Goal: Task Accomplishment & Management: Manage account settings

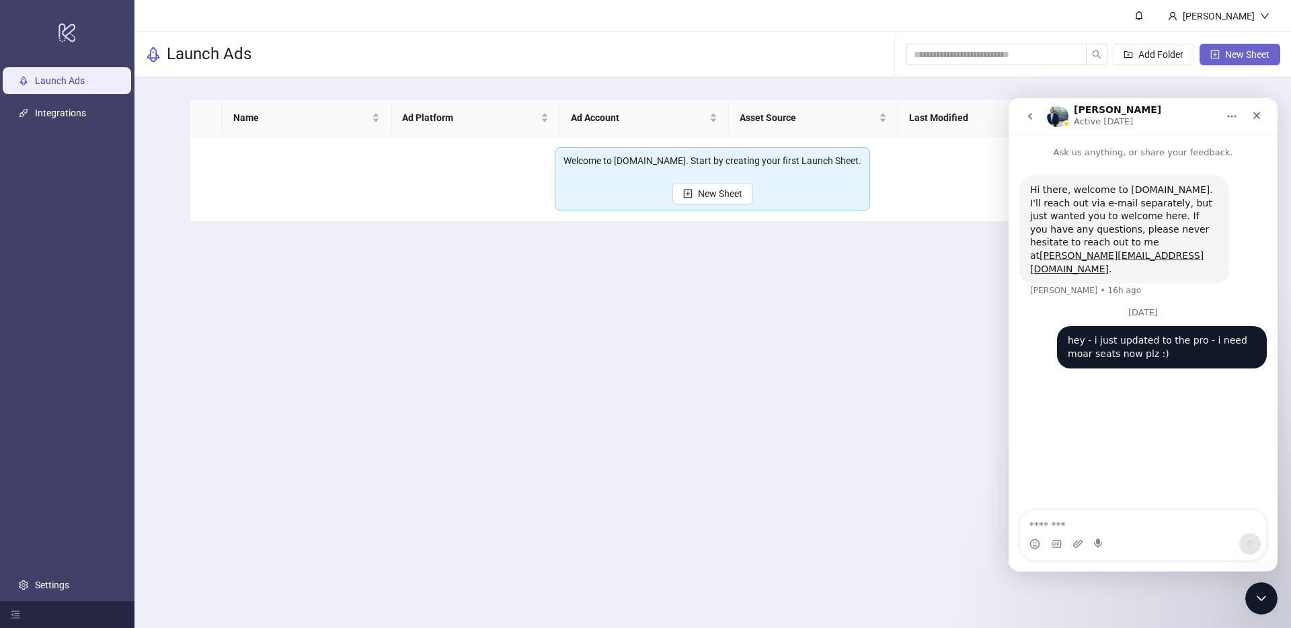
click at [1259, 52] on span "New Sheet" at bounding box center [1247, 54] width 44 height 11
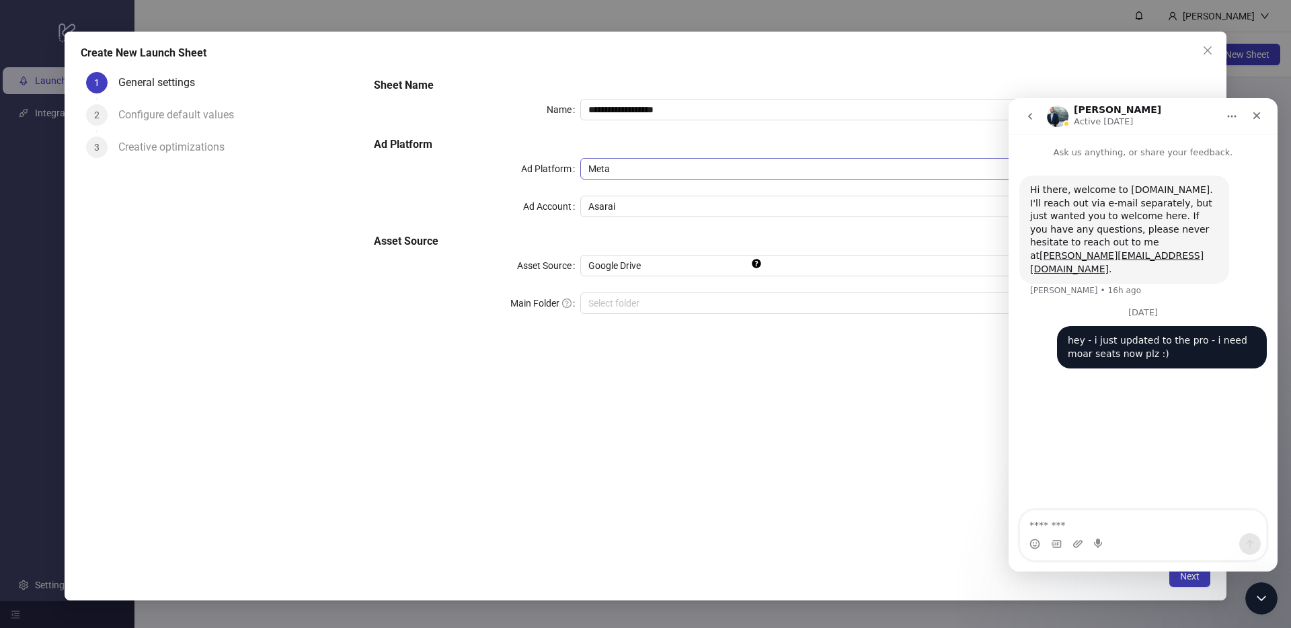
click at [658, 179] on div "Meta" at bounding box center [889, 169] width 619 height 22
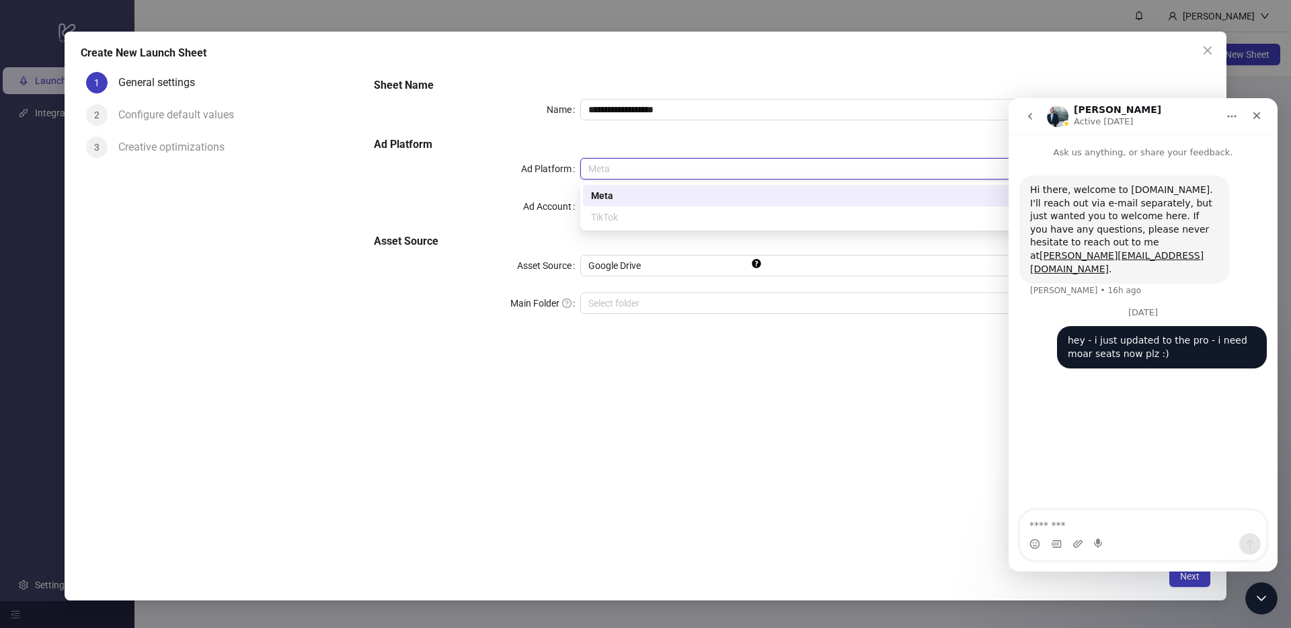
click at [604, 146] on h5 "Ad Platform" at bounding box center [787, 144] width 826 height 16
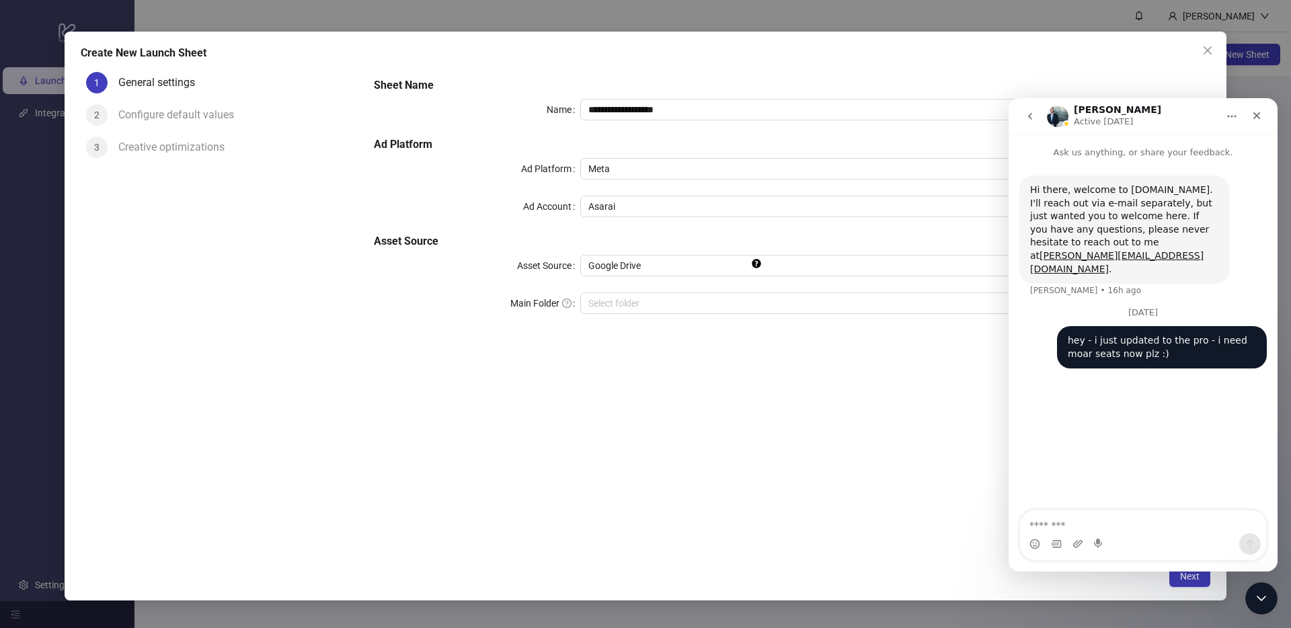
click at [612, 122] on div "**********" at bounding box center [786, 204] width 836 height 264
click at [1259, 124] on div "Close" at bounding box center [1257, 116] width 24 height 24
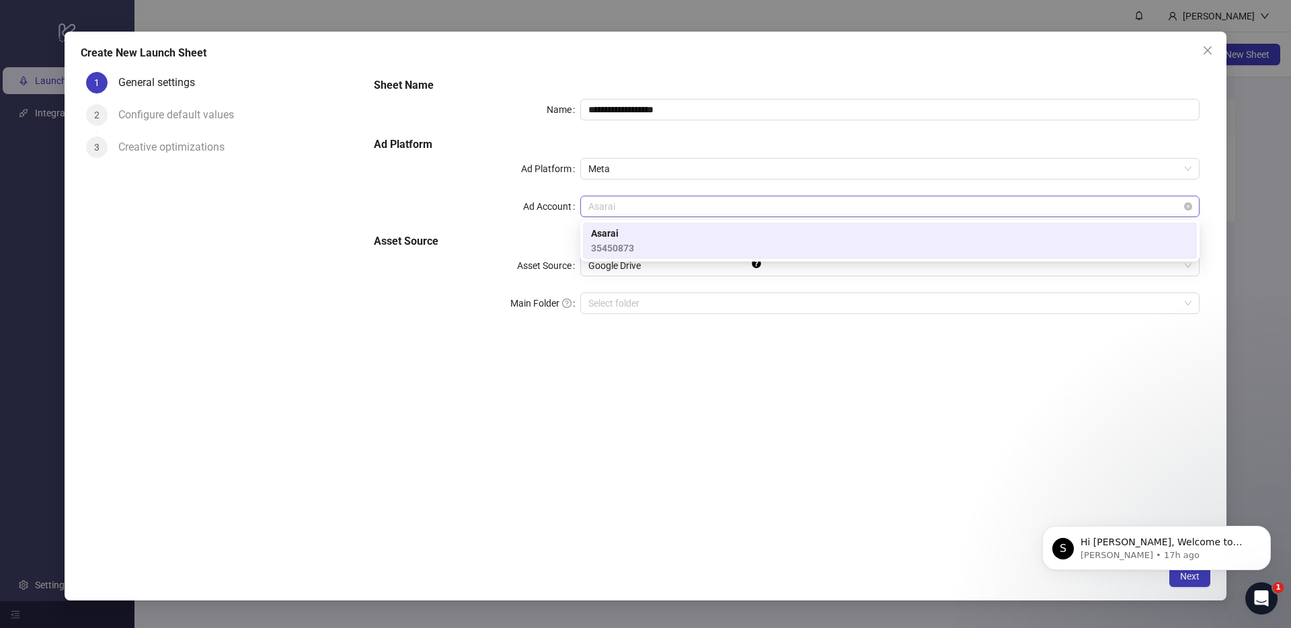
click at [763, 214] on span "Asarai" at bounding box center [889, 206] width 603 height 20
click at [806, 228] on div "Asarai 35450873" at bounding box center [890, 241] width 598 height 30
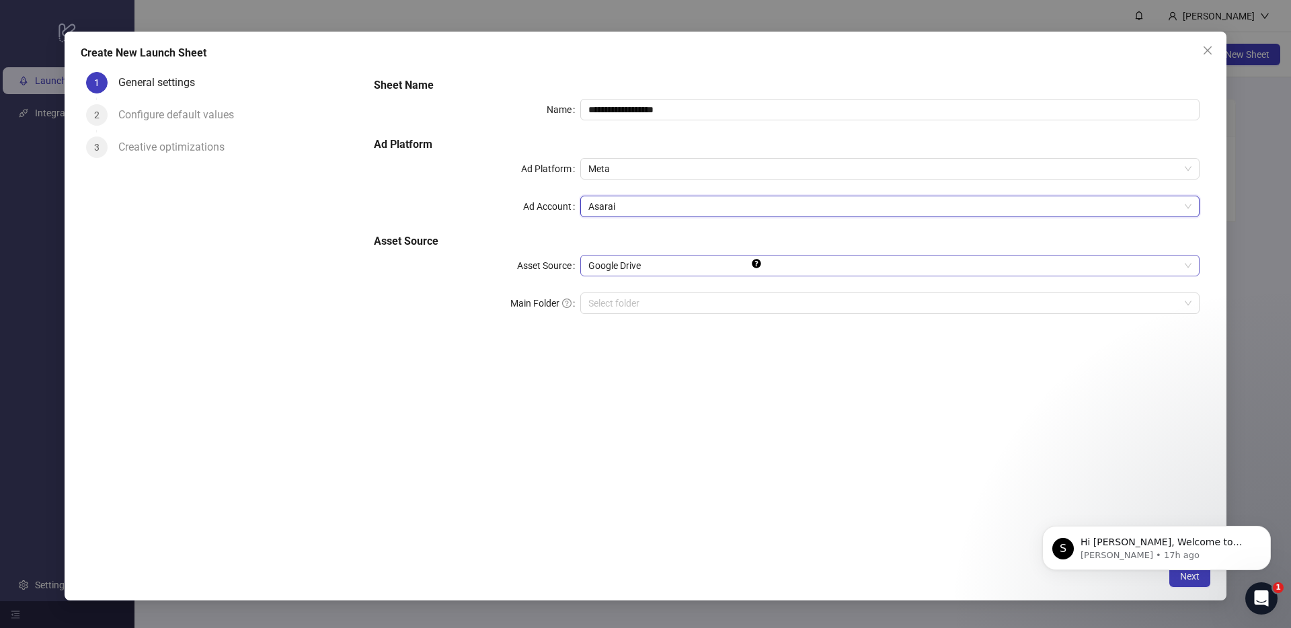
click at [695, 266] on span "Google Drive" at bounding box center [889, 265] width 603 height 20
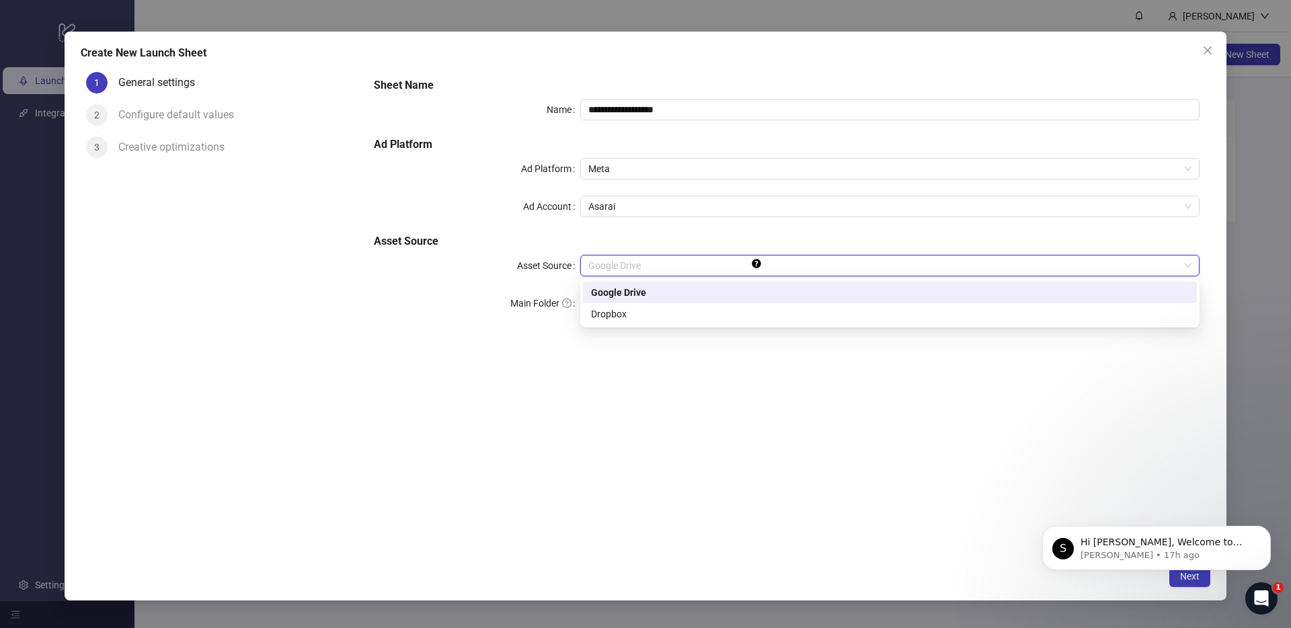
click at [669, 293] on div "Google Drive" at bounding box center [890, 292] width 598 height 15
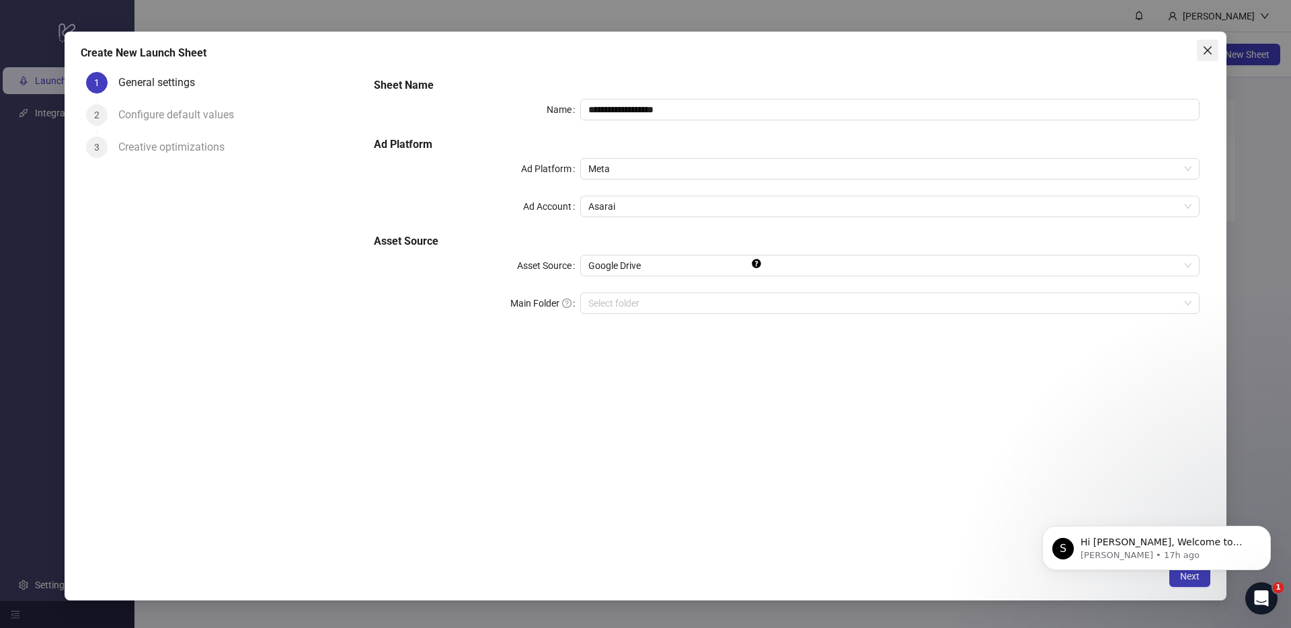
click at [1197, 49] on span "Close" at bounding box center [1208, 50] width 22 height 11
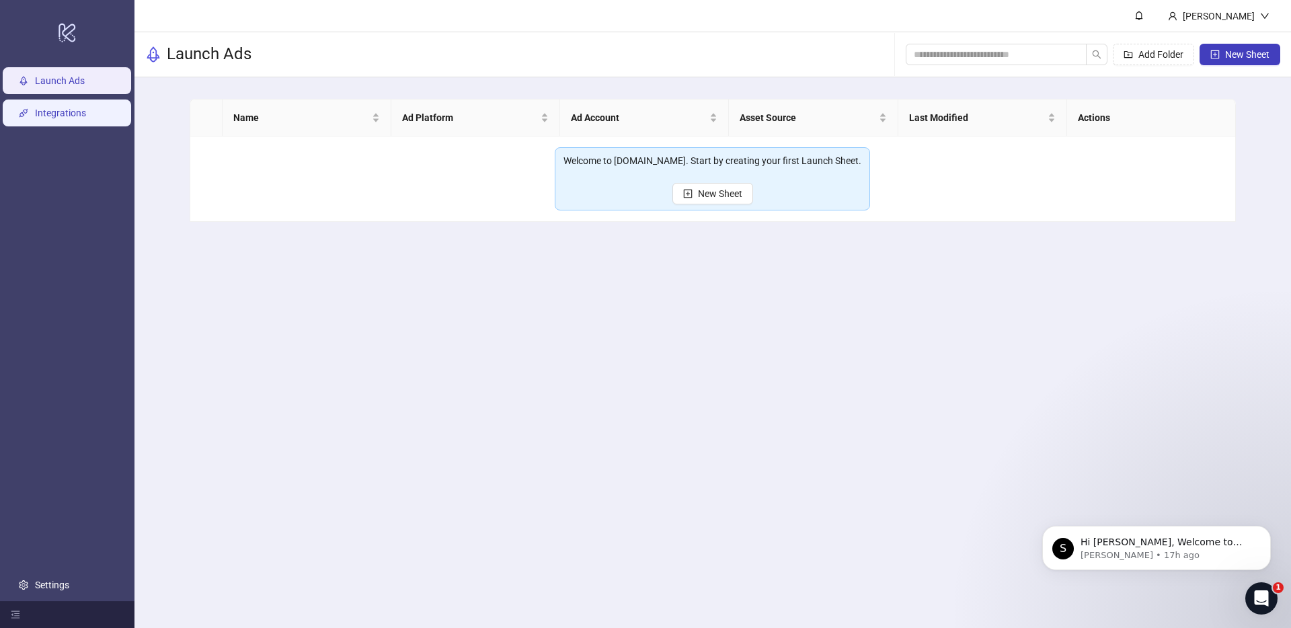
click at [48, 114] on link "Integrations" at bounding box center [60, 113] width 51 height 11
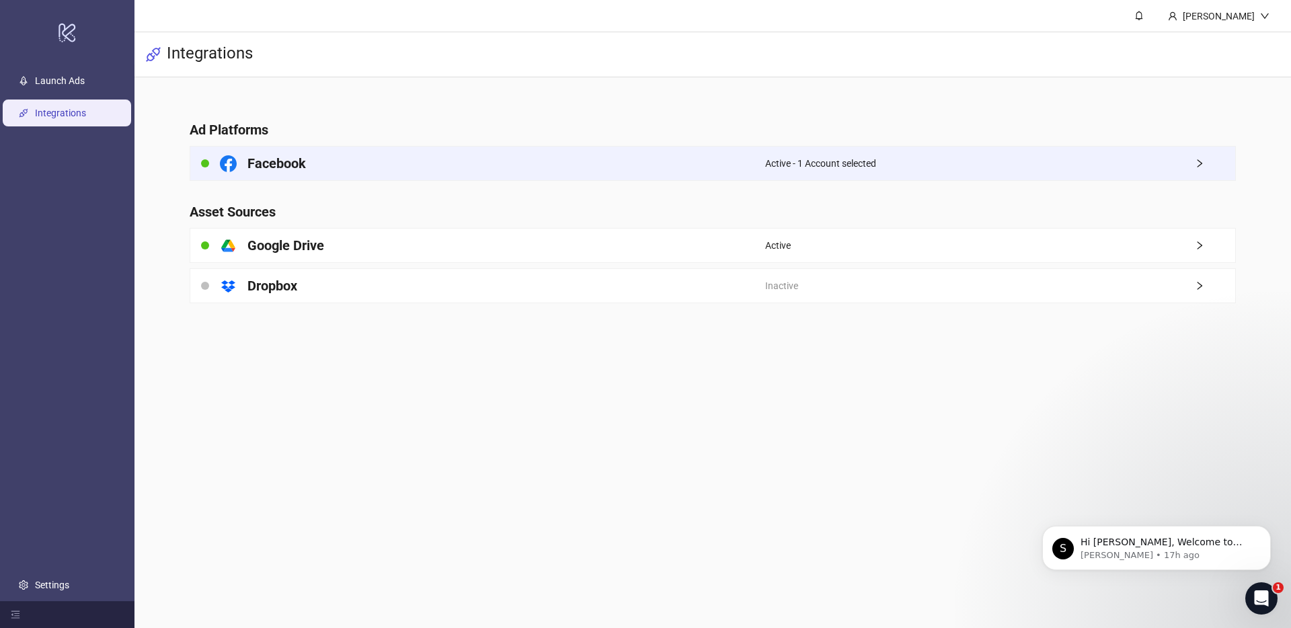
click at [755, 169] on div "Facebook" at bounding box center [477, 164] width 575 height 34
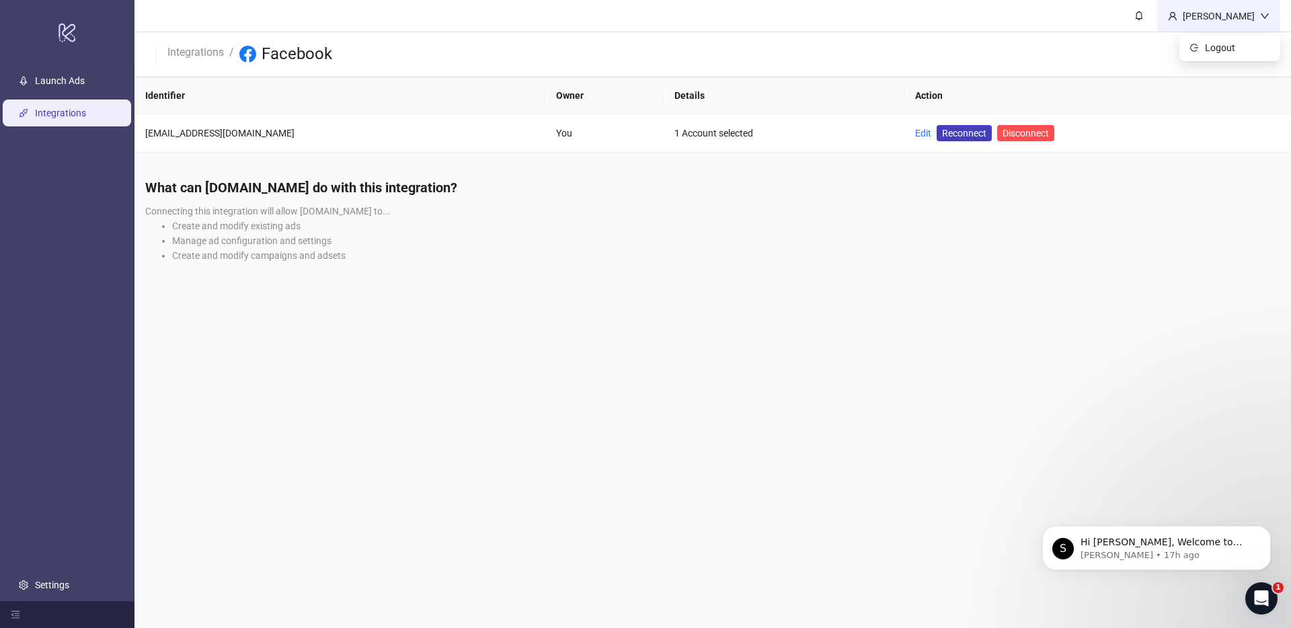
click at [1194, 6] on div "[PERSON_NAME]" at bounding box center [1218, 16] width 123 height 32
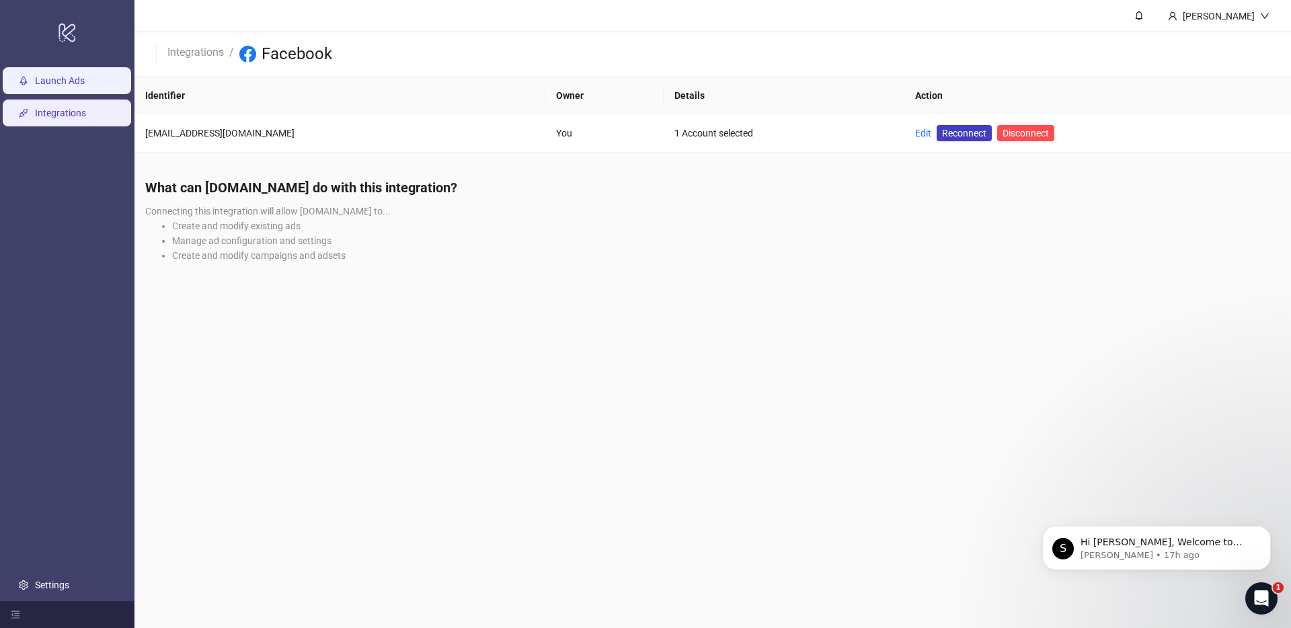
click at [75, 86] on link "Launch Ads" at bounding box center [60, 80] width 50 height 11
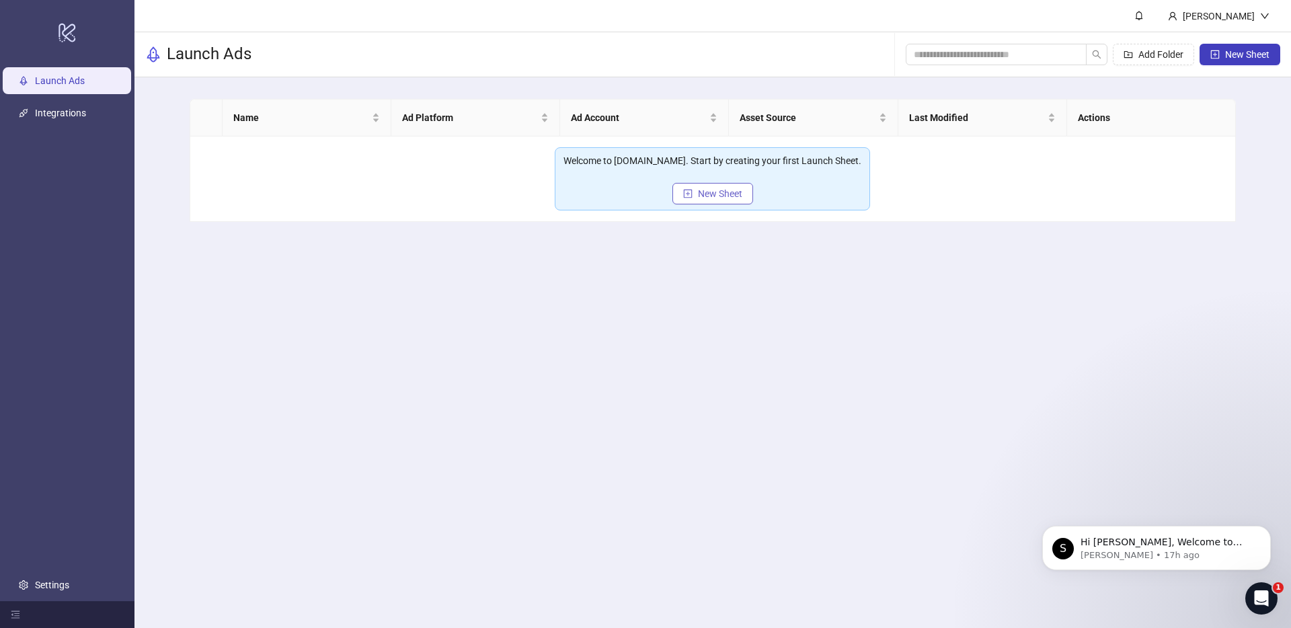
click at [724, 192] on span "New Sheet" at bounding box center [720, 193] width 44 height 11
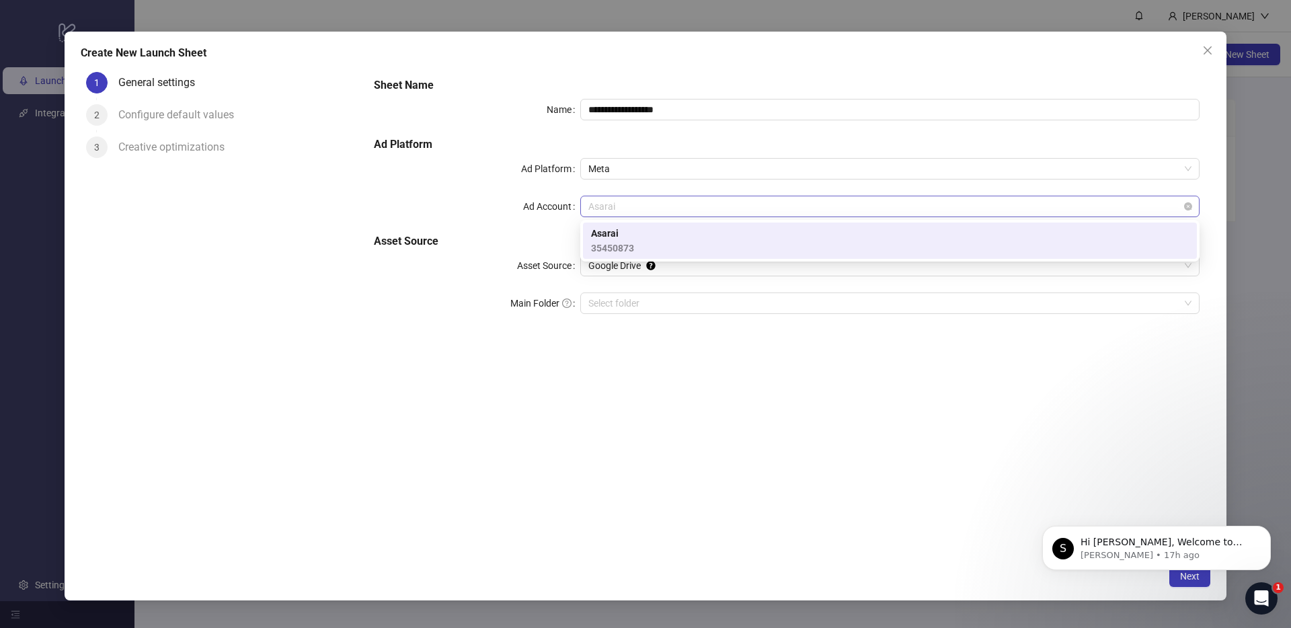
click at [643, 202] on span "Asarai" at bounding box center [889, 206] width 603 height 20
click at [561, 278] on div "**********" at bounding box center [786, 204] width 836 height 264
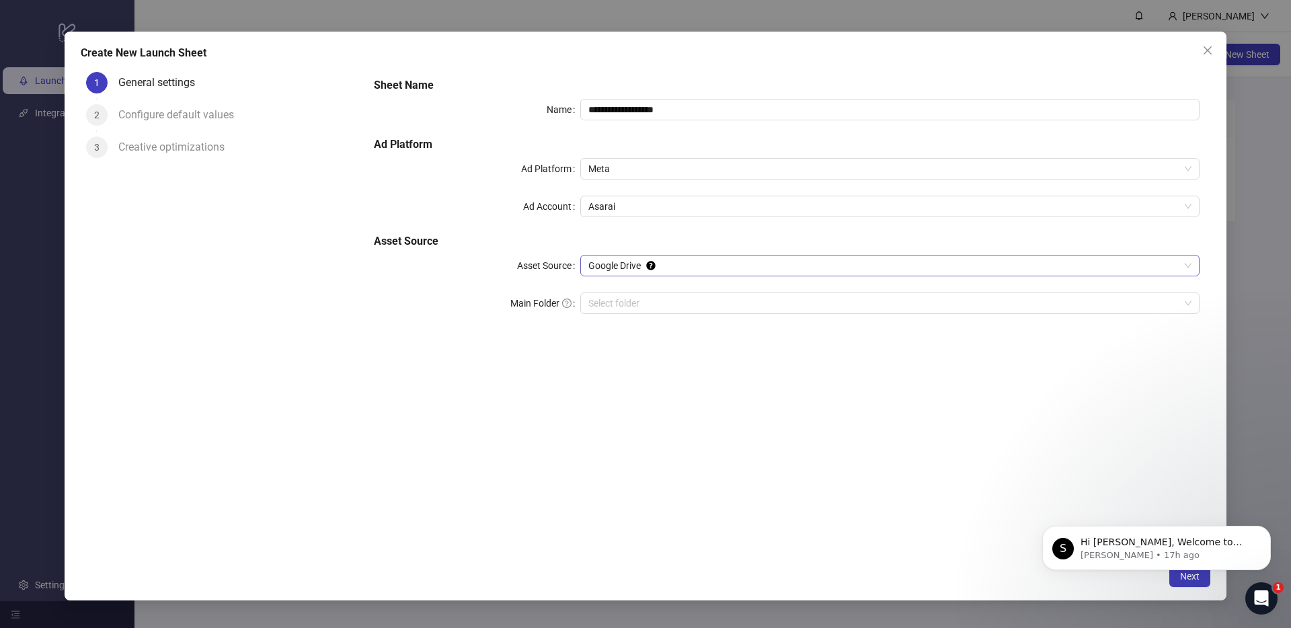
click at [621, 266] on span "Google Drive" at bounding box center [889, 265] width 603 height 20
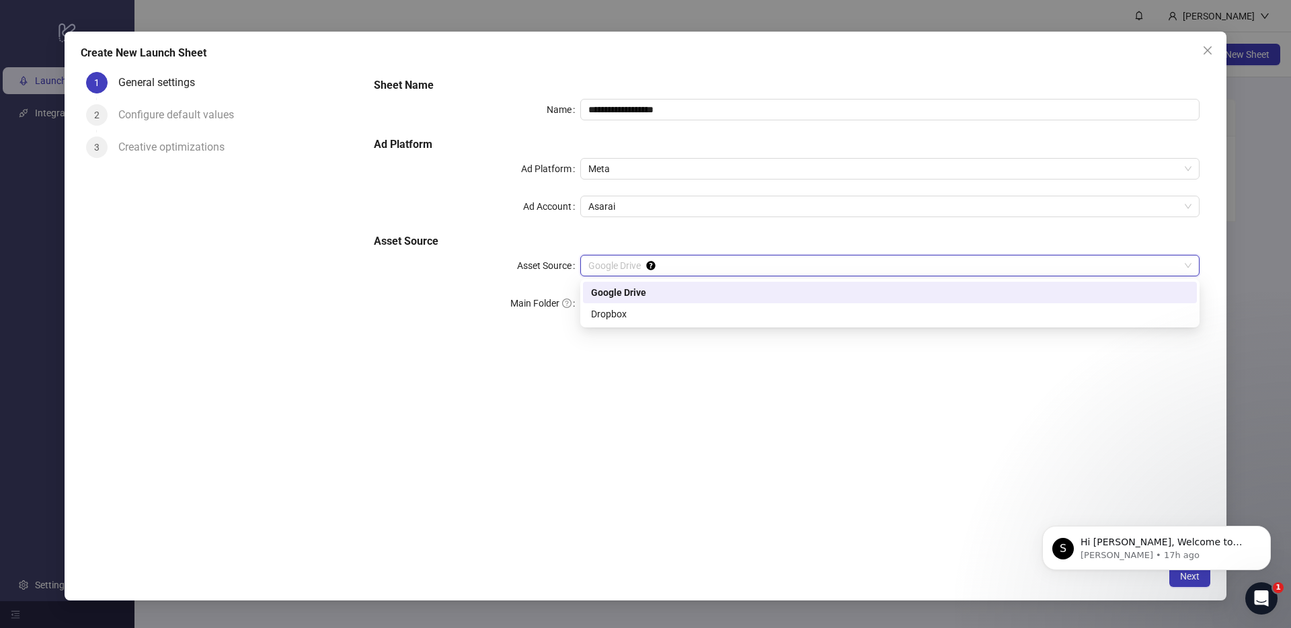
click at [628, 287] on div "Google Drive" at bounding box center [890, 292] width 598 height 15
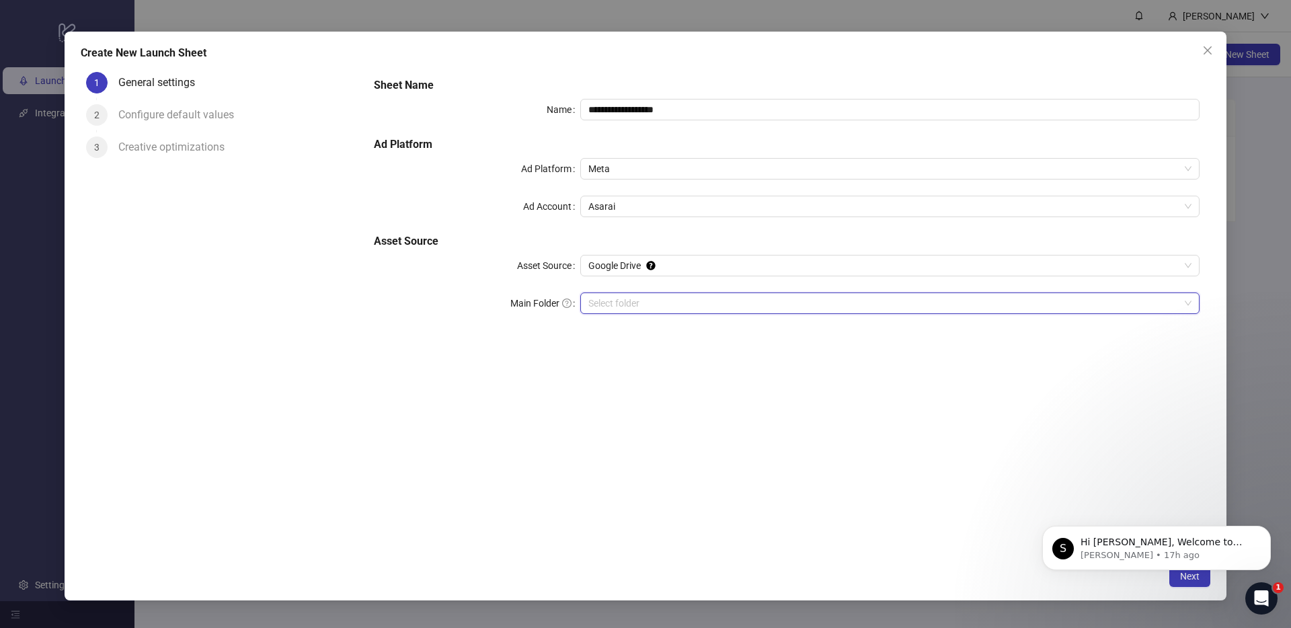
click at [621, 297] on input "Main Folder" at bounding box center [883, 303] width 591 height 20
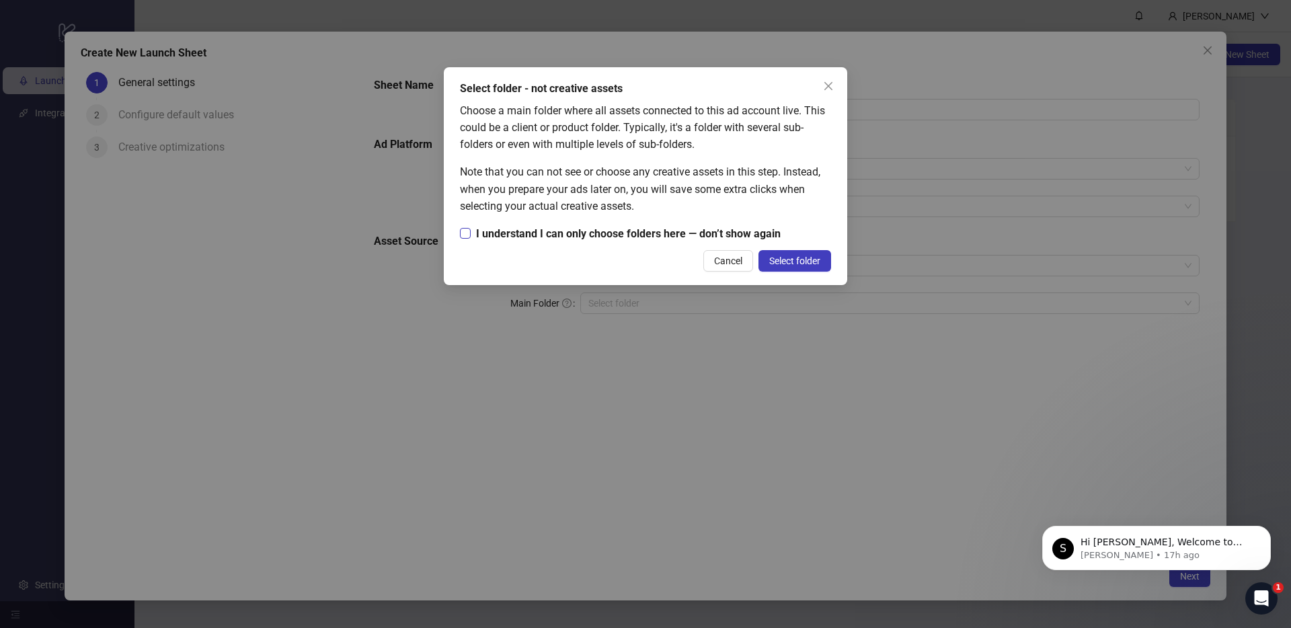
click at [487, 233] on span "I understand I can only choose folders here — don’t show again" at bounding box center [628, 233] width 315 height 17
click at [791, 259] on span "Select folder" at bounding box center [794, 260] width 51 height 11
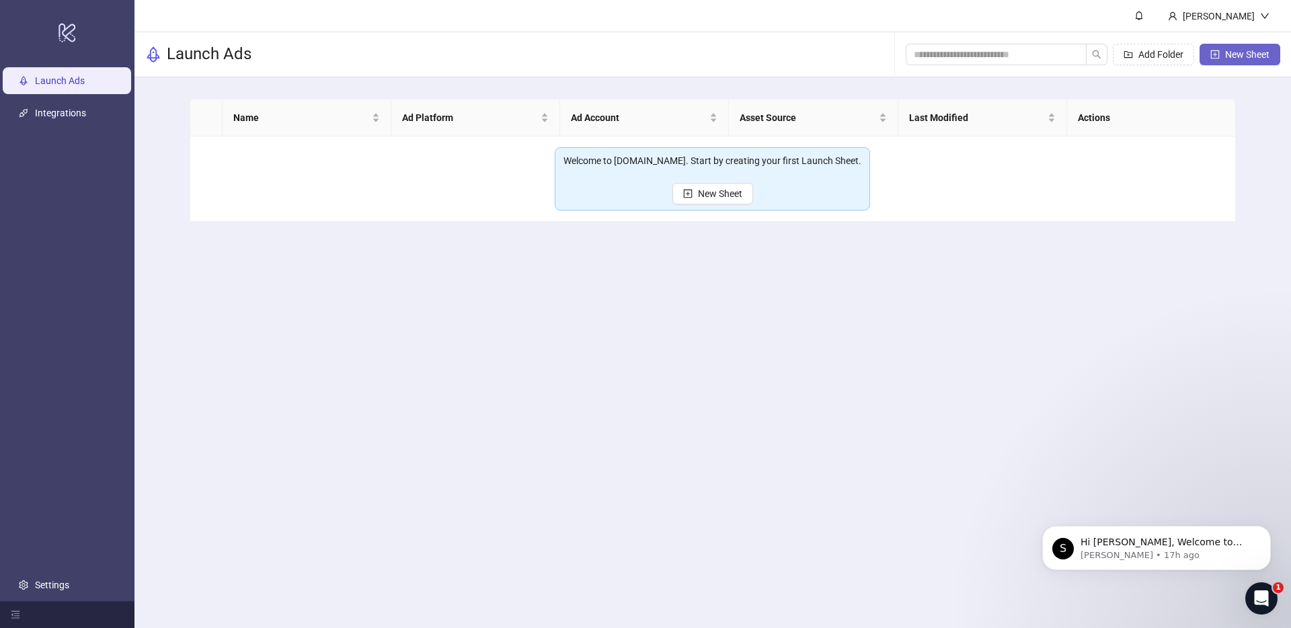
click at [1241, 53] on span "New Sheet" at bounding box center [1247, 54] width 44 height 11
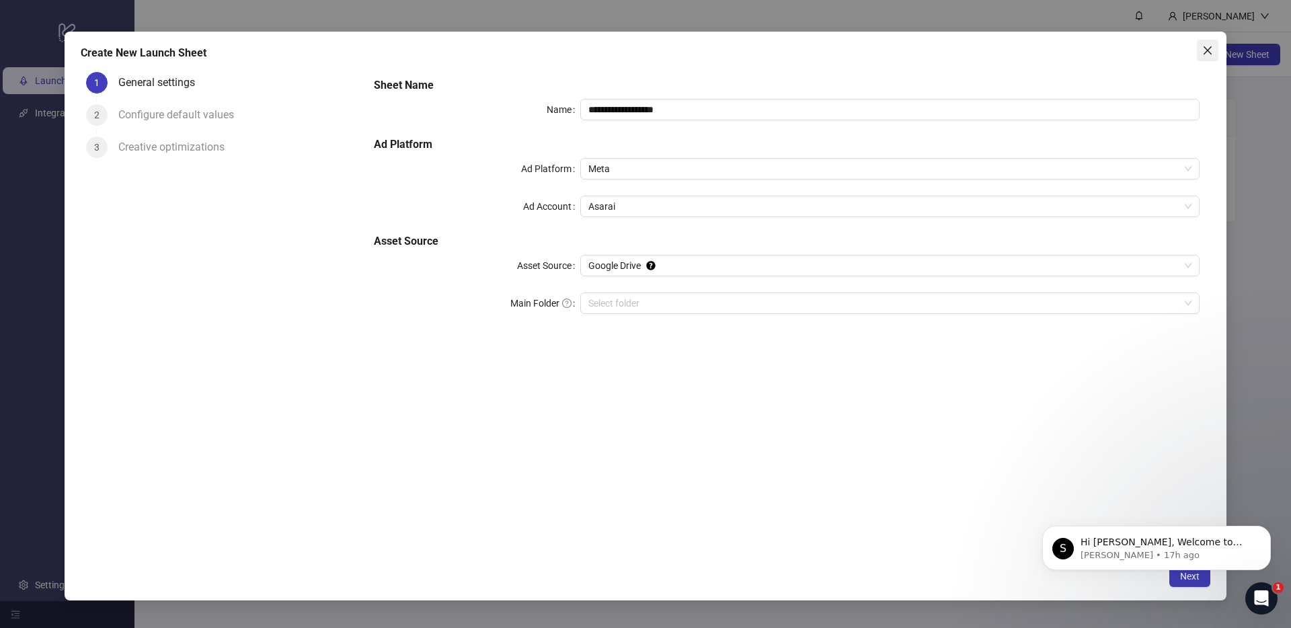
click at [1213, 46] on span "Close" at bounding box center [1208, 50] width 22 height 11
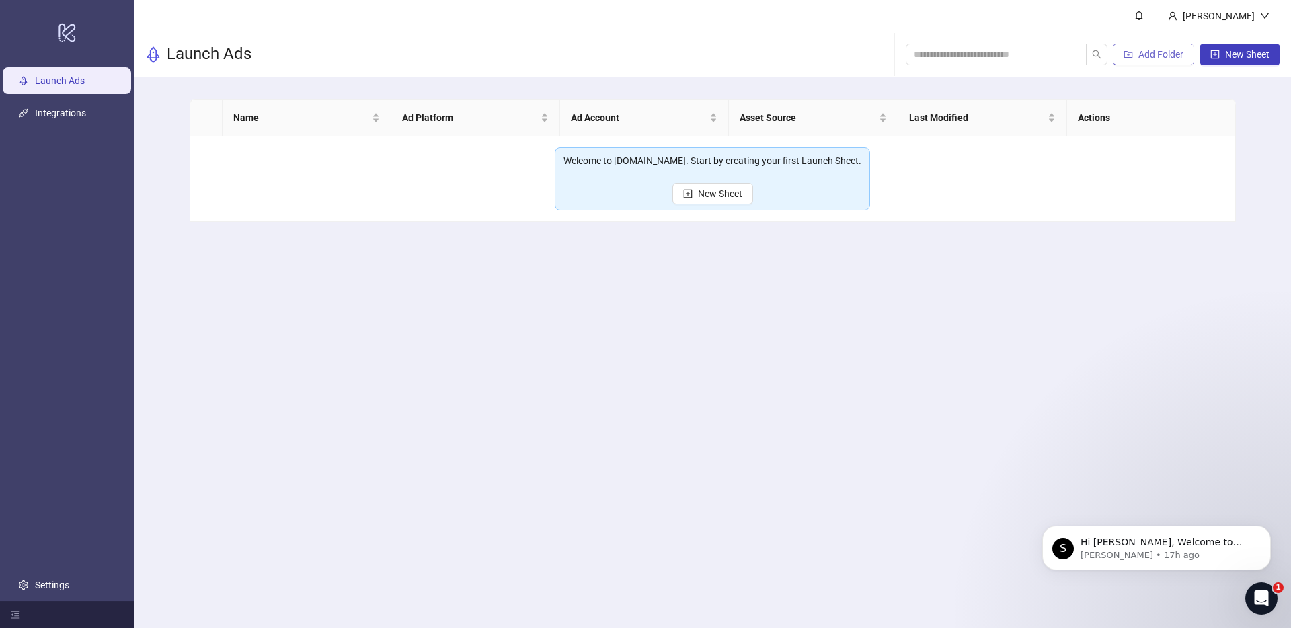
click at [1161, 49] on span "Add Folder" at bounding box center [1160, 54] width 45 height 11
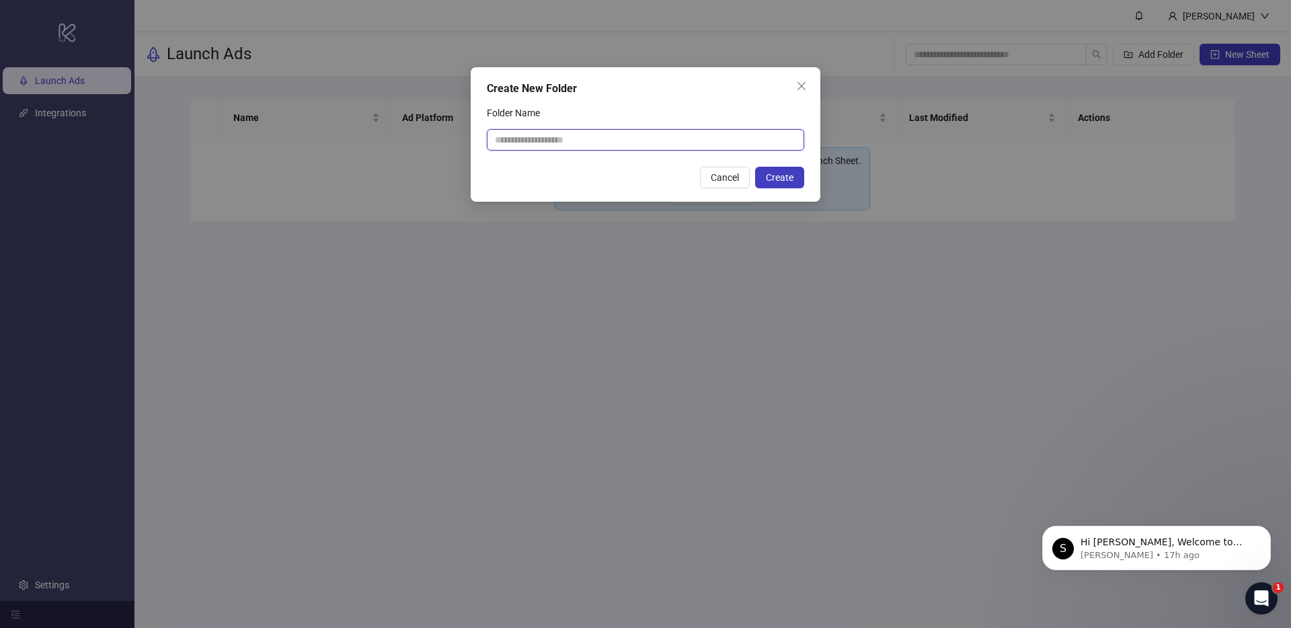
click at [637, 144] on input "Folder Name" at bounding box center [645, 140] width 317 height 22
type input "******"
click at [794, 180] on button "Create" at bounding box center [779, 178] width 49 height 22
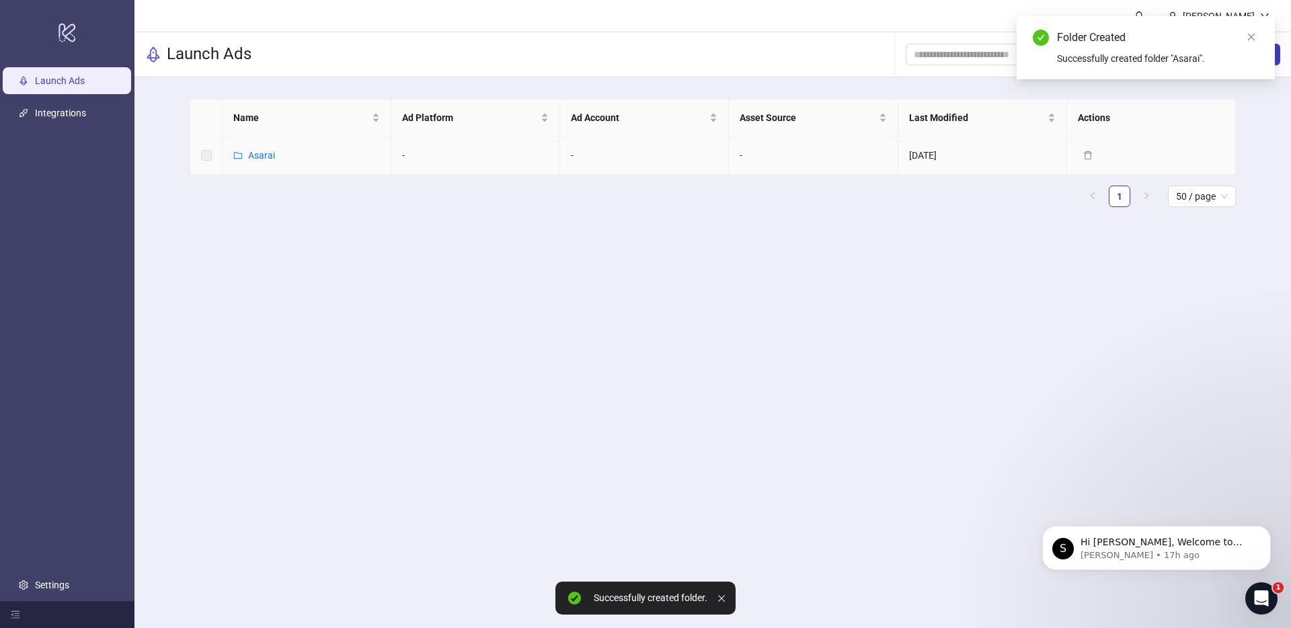
click at [405, 153] on td "-" at bounding box center [475, 155] width 169 height 38
click at [206, 157] on label at bounding box center [206, 155] width 11 height 15
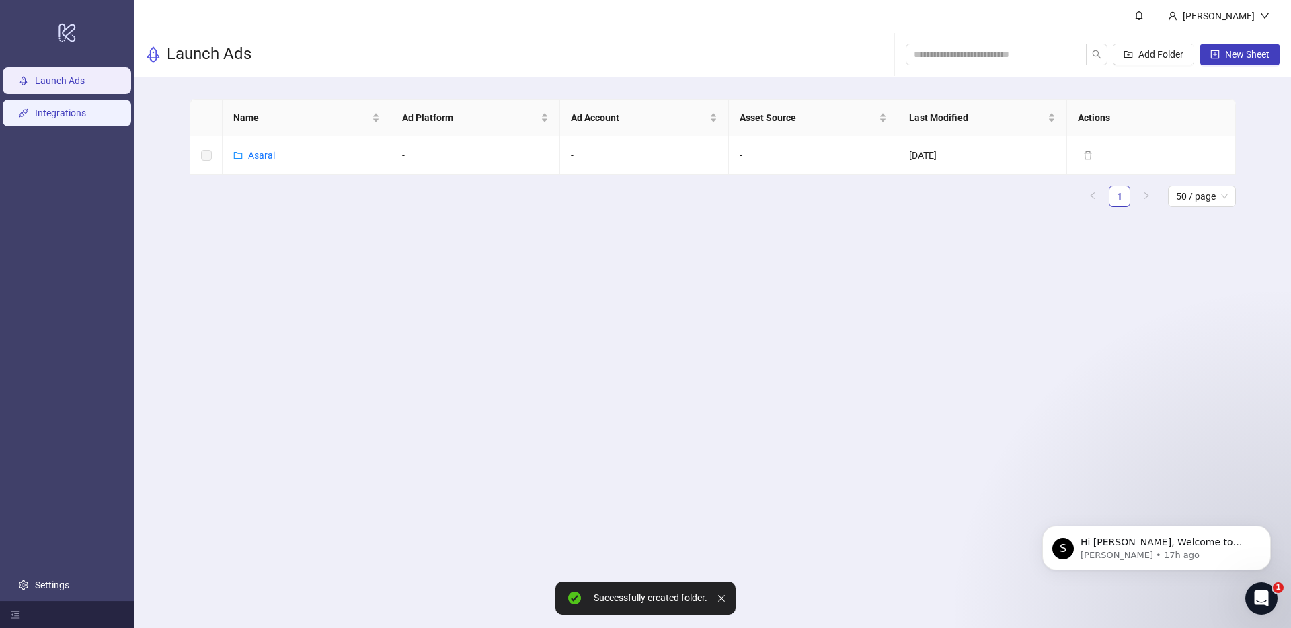
click at [62, 111] on link "Integrations" at bounding box center [60, 113] width 51 height 11
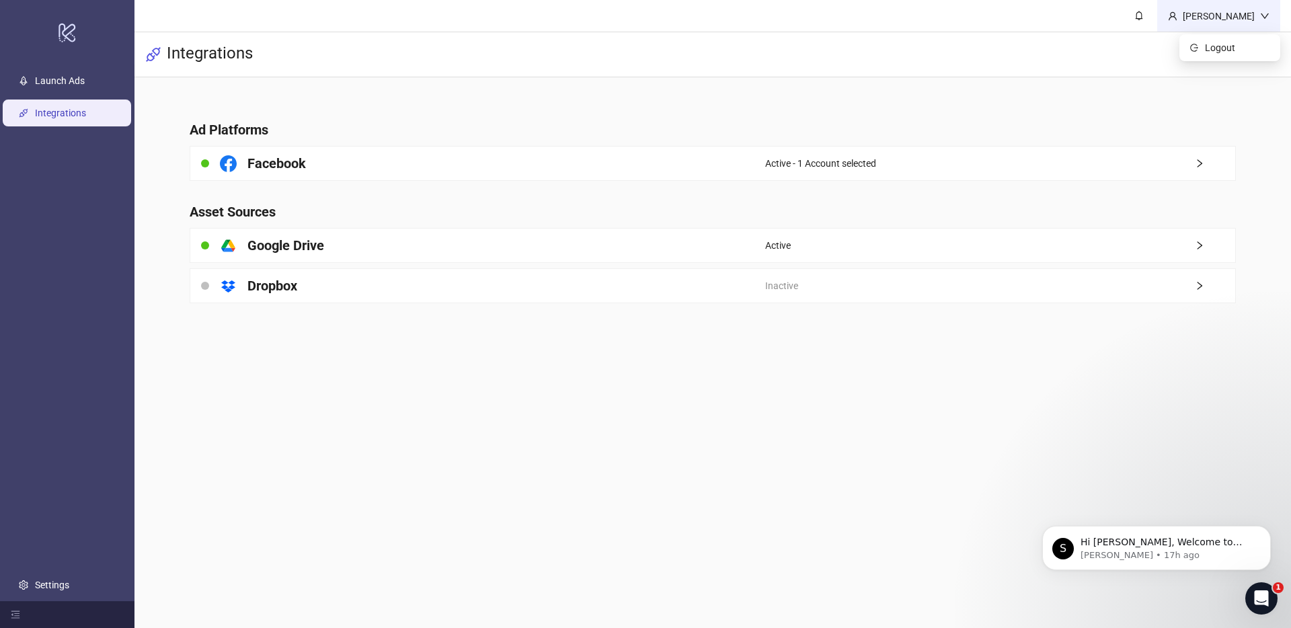
click at [1212, 7] on div "[PERSON_NAME]" at bounding box center [1218, 16] width 123 height 32
click at [61, 36] on icon "logo/logo-mobile" at bounding box center [67, 32] width 19 height 32
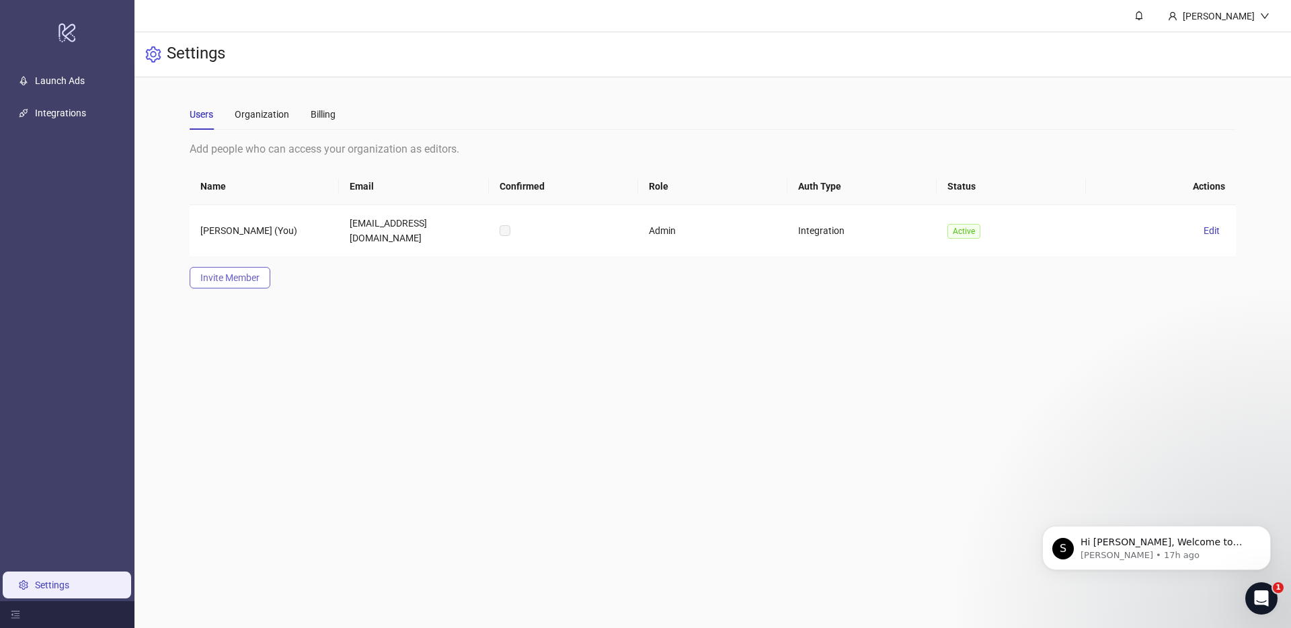
click at [230, 272] on span "Invite Member" at bounding box center [229, 277] width 59 height 11
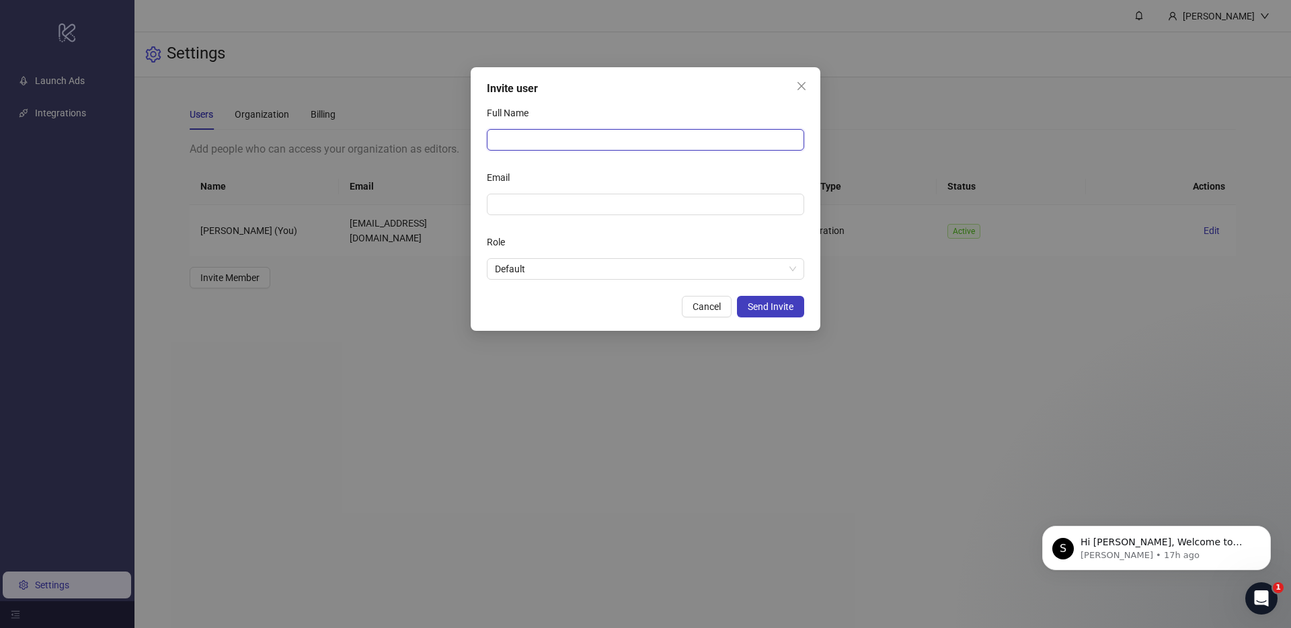
click at [671, 141] on input "Full Name" at bounding box center [645, 140] width 317 height 22
click at [512, 226] on form "Full Name Email Role Default" at bounding box center [645, 190] width 317 height 177
click at [785, 81] on div "Invite user" at bounding box center [645, 89] width 317 height 16
click at [800, 85] on icon "close" at bounding box center [801, 86] width 8 height 8
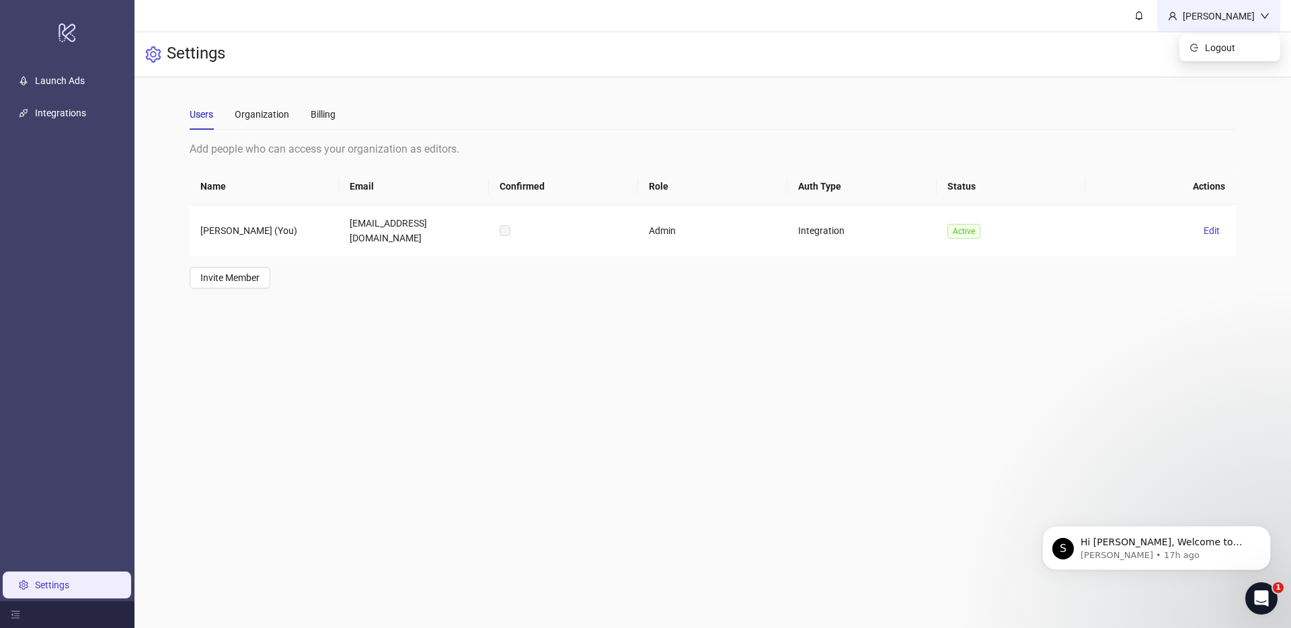
click at [1213, 25] on div "[PERSON_NAME]" at bounding box center [1218, 16] width 123 height 32
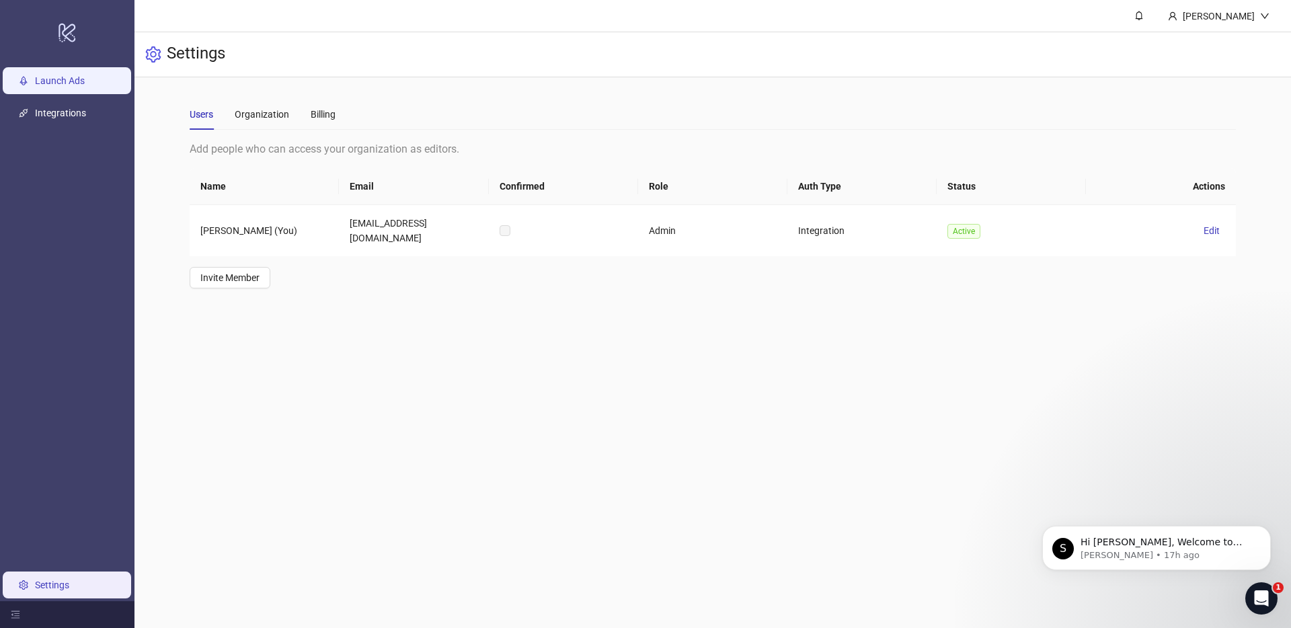
click at [85, 86] on link "Launch Ads" at bounding box center [60, 80] width 50 height 11
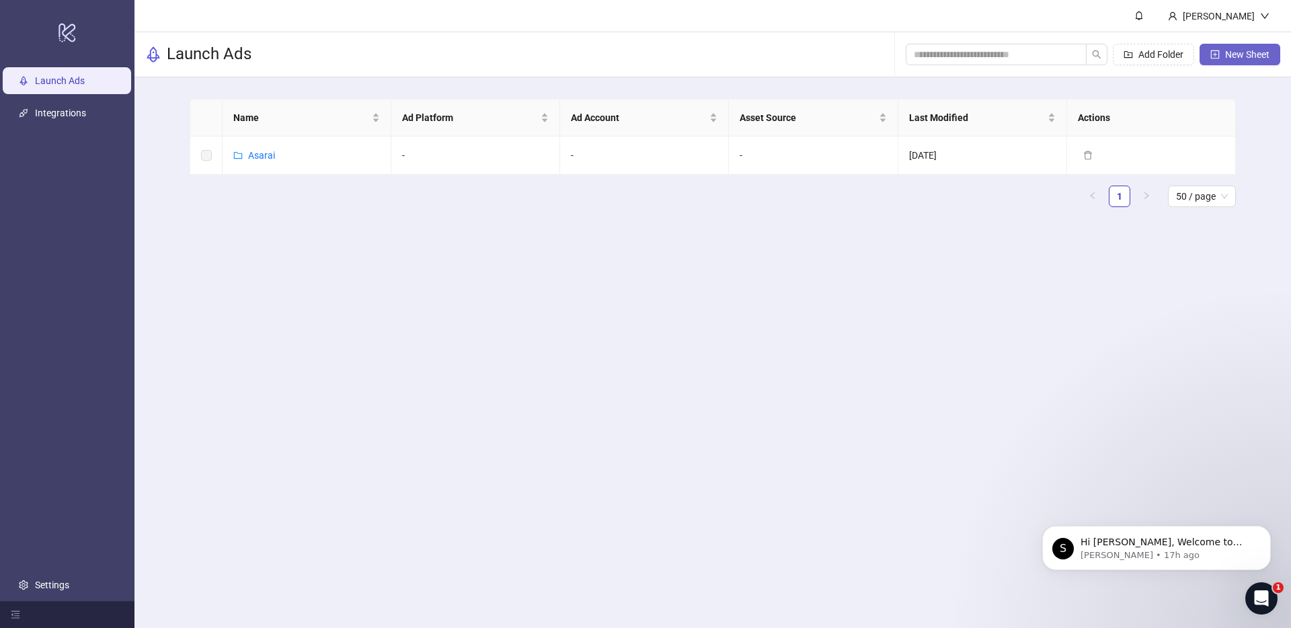
click at [1215, 51] on icon "plus-square" at bounding box center [1214, 54] width 9 height 9
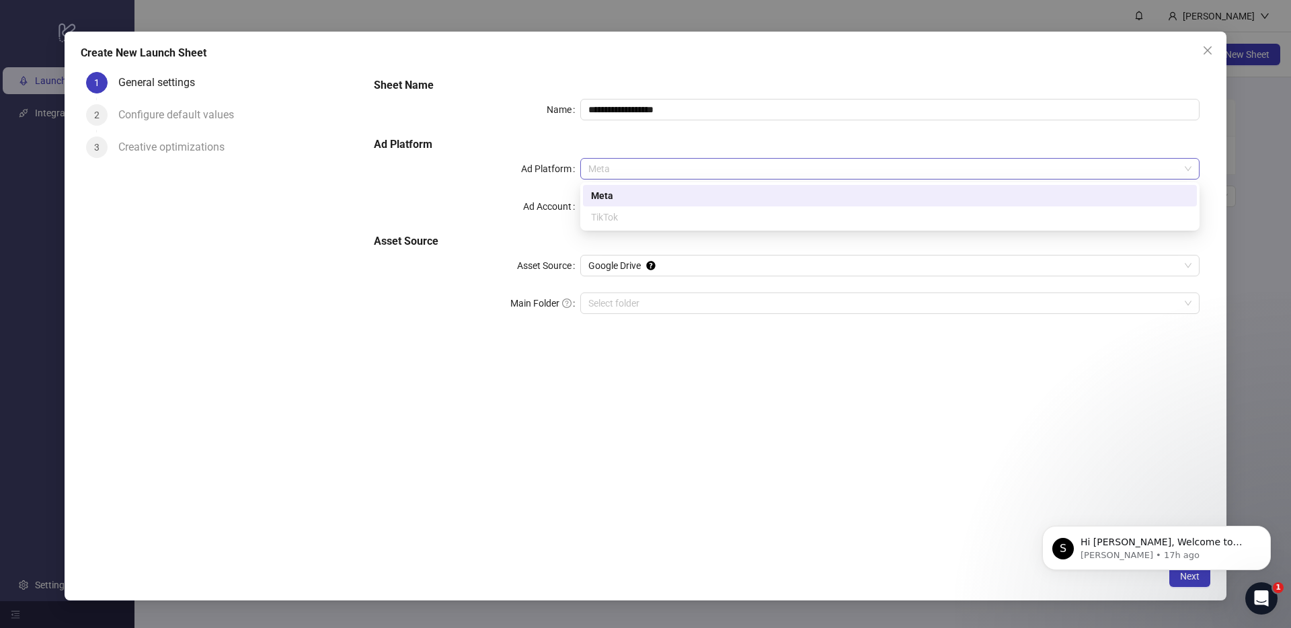
click at [635, 163] on span "Meta" at bounding box center [889, 169] width 603 height 20
click at [621, 201] on div "Meta" at bounding box center [890, 195] width 598 height 15
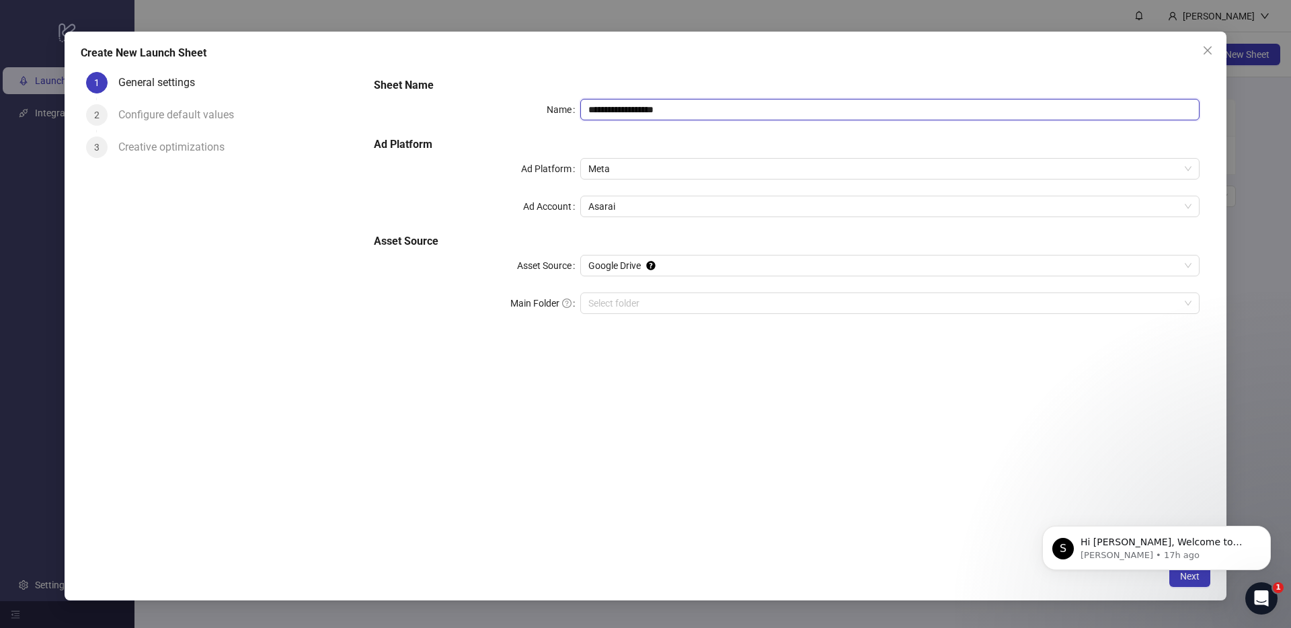
click at [663, 112] on input "**********" at bounding box center [889, 110] width 619 height 22
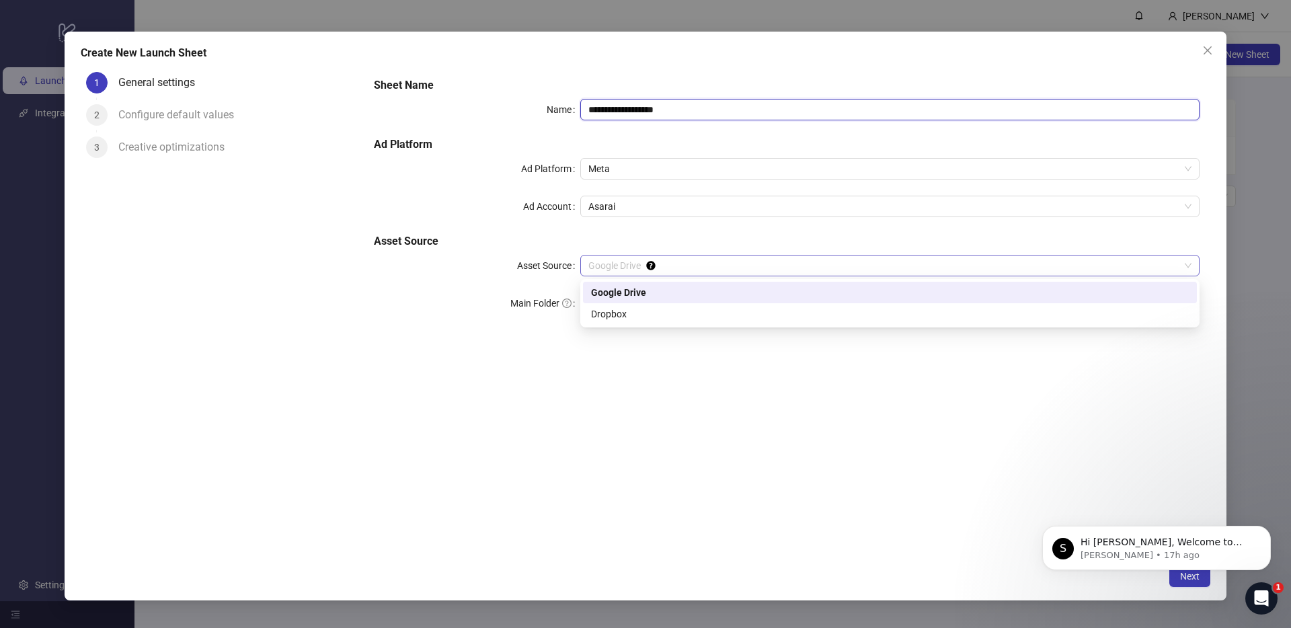
click at [608, 261] on span "Google Drive" at bounding box center [889, 265] width 603 height 20
click at [625, 287] on div "Google Drive" at bounding box center [890, 292] width 598 height 15
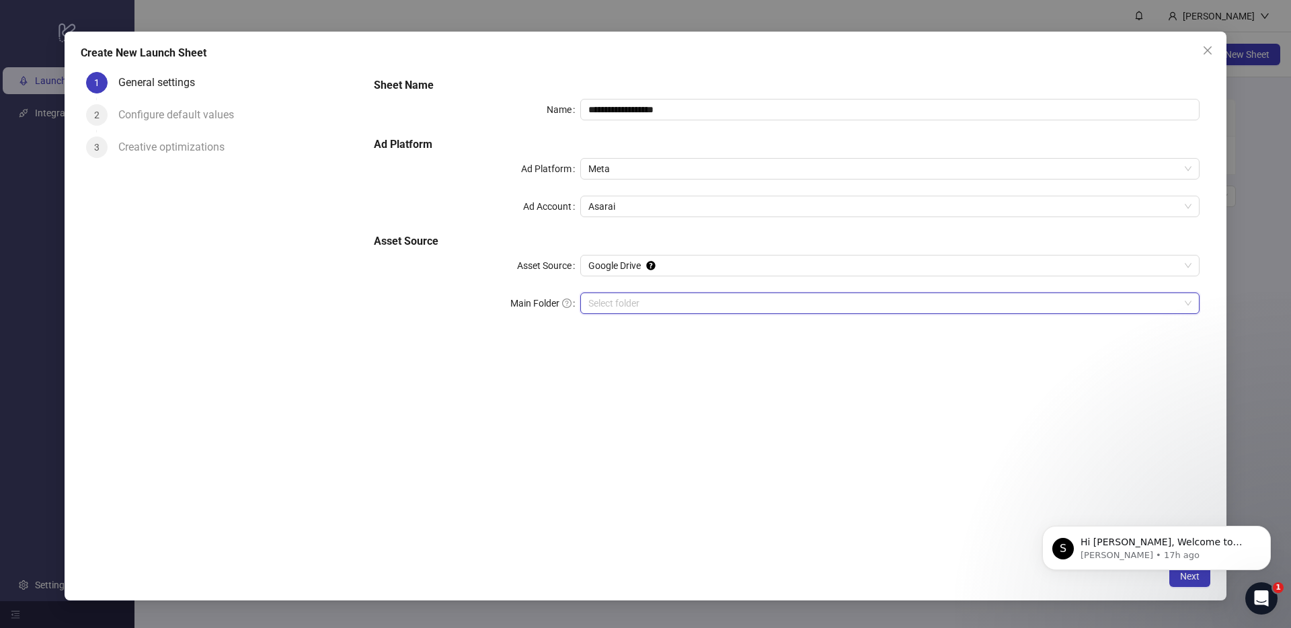
click at [613, 300] on input "Main Folder" at bounding box center [883, 303] width 591 height 20
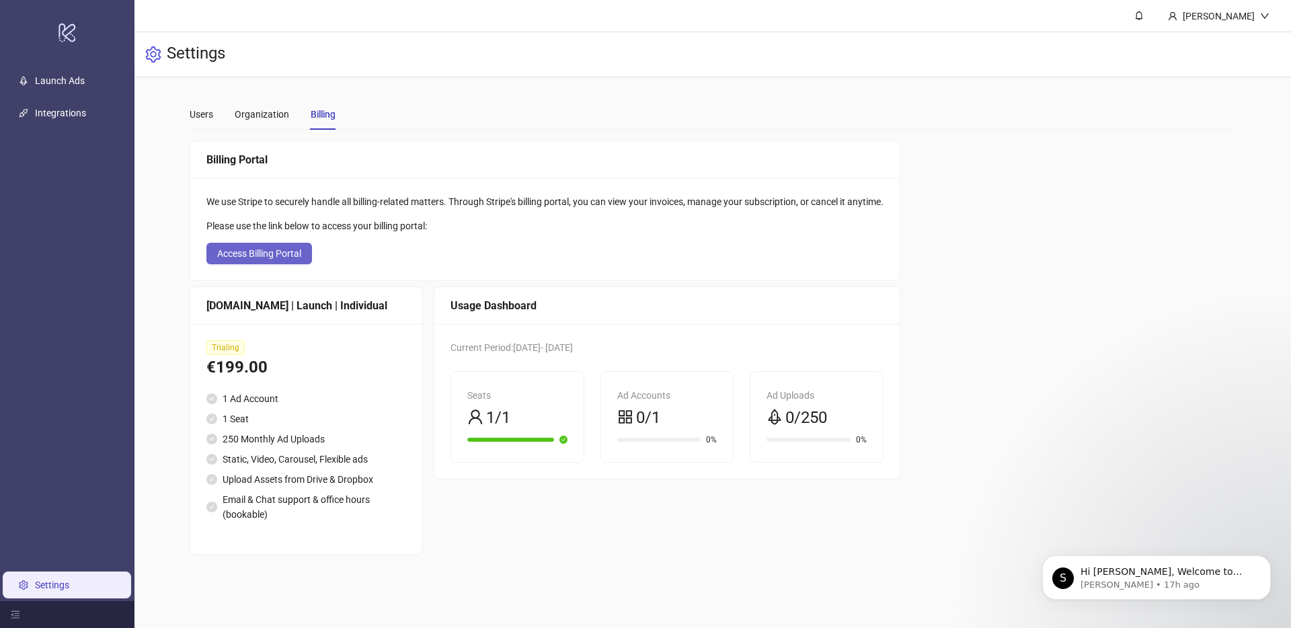
click at [288, 254] on span "Access Billing Portal" at bounding box center [259, 253] width 84 height 11
